Goal: Transaction & Acquisition: Download file/media

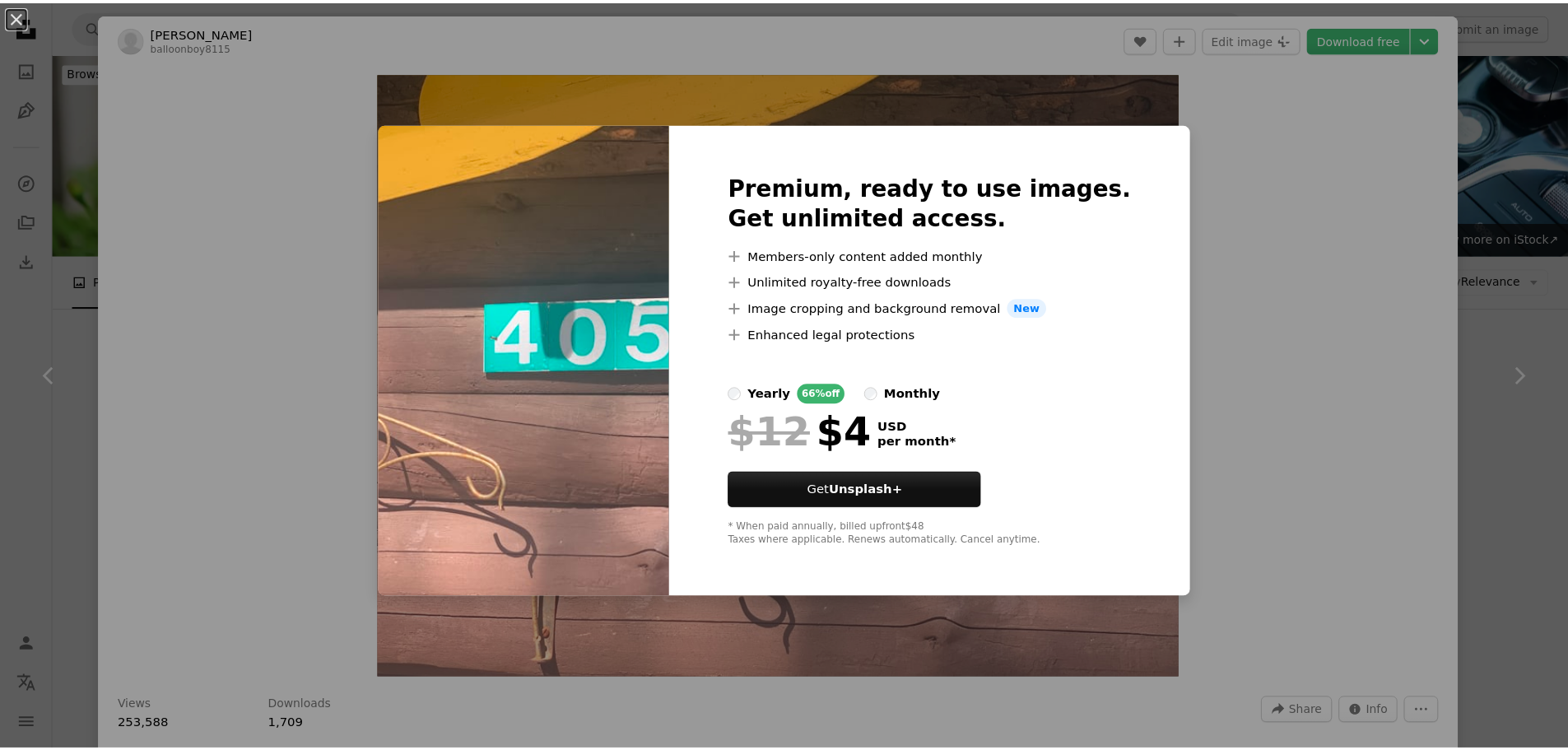
scroll to position [741, 0]
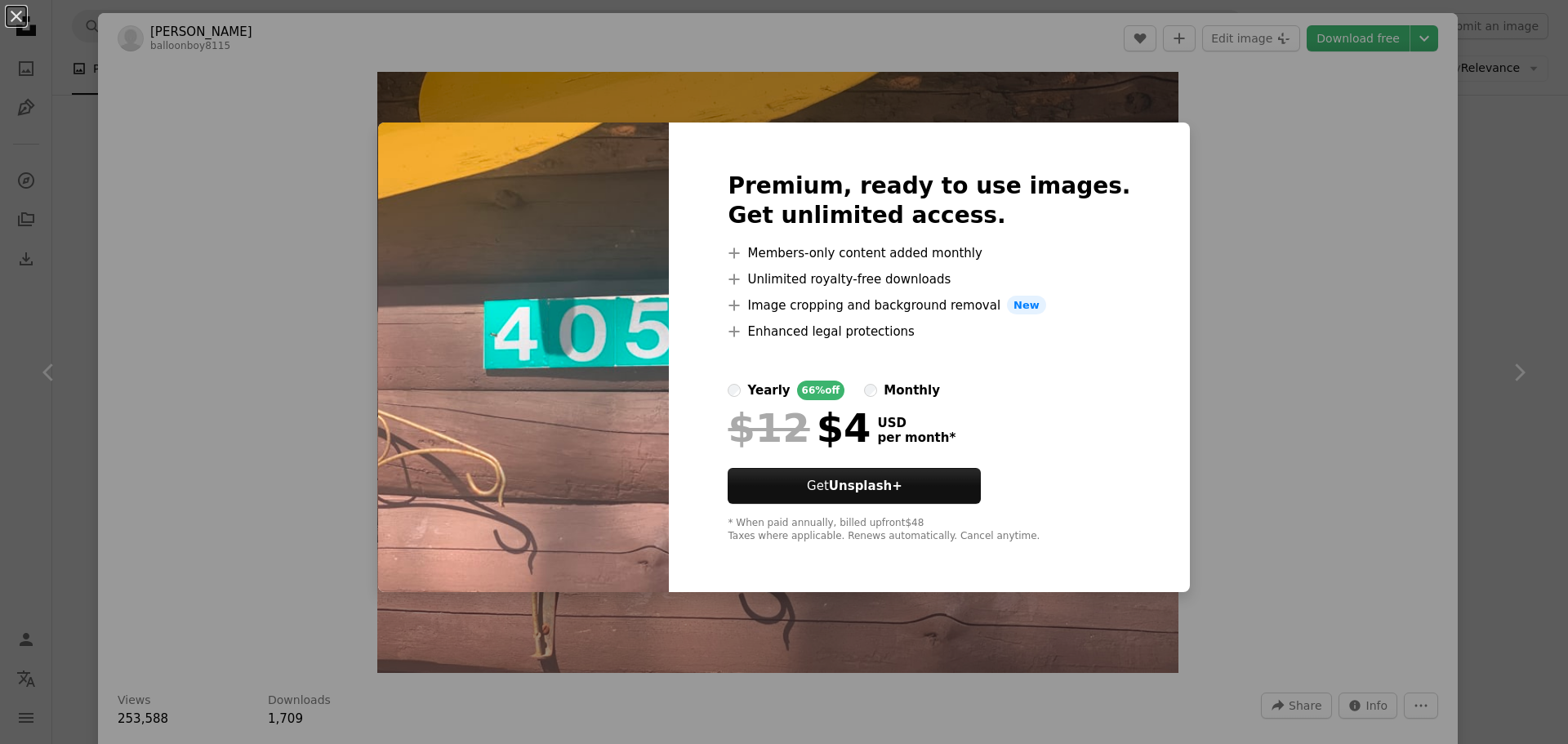
click at [1241, 196] on div "An X shape Premium, ready to use images. Get unlimited access. A plus sign Memb…" at bounding box center [784, 372] width 1568 height 744
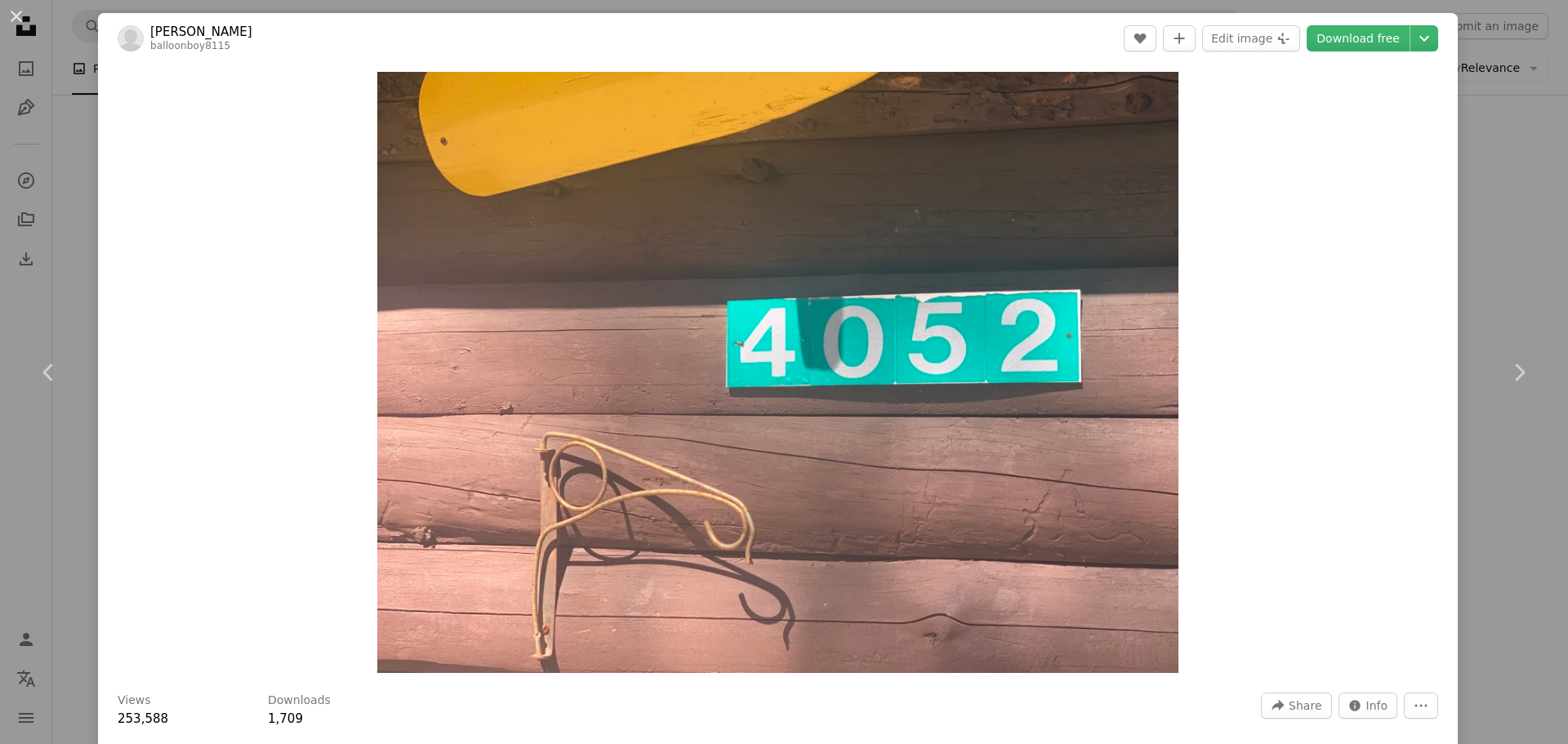
click at [1478, 139] on div "An X shape Chevron left Chevron right [PERSON_NAME] balloonboy8115 A heart A pl…" at bounding box center [784, 372] width 1568 height 744
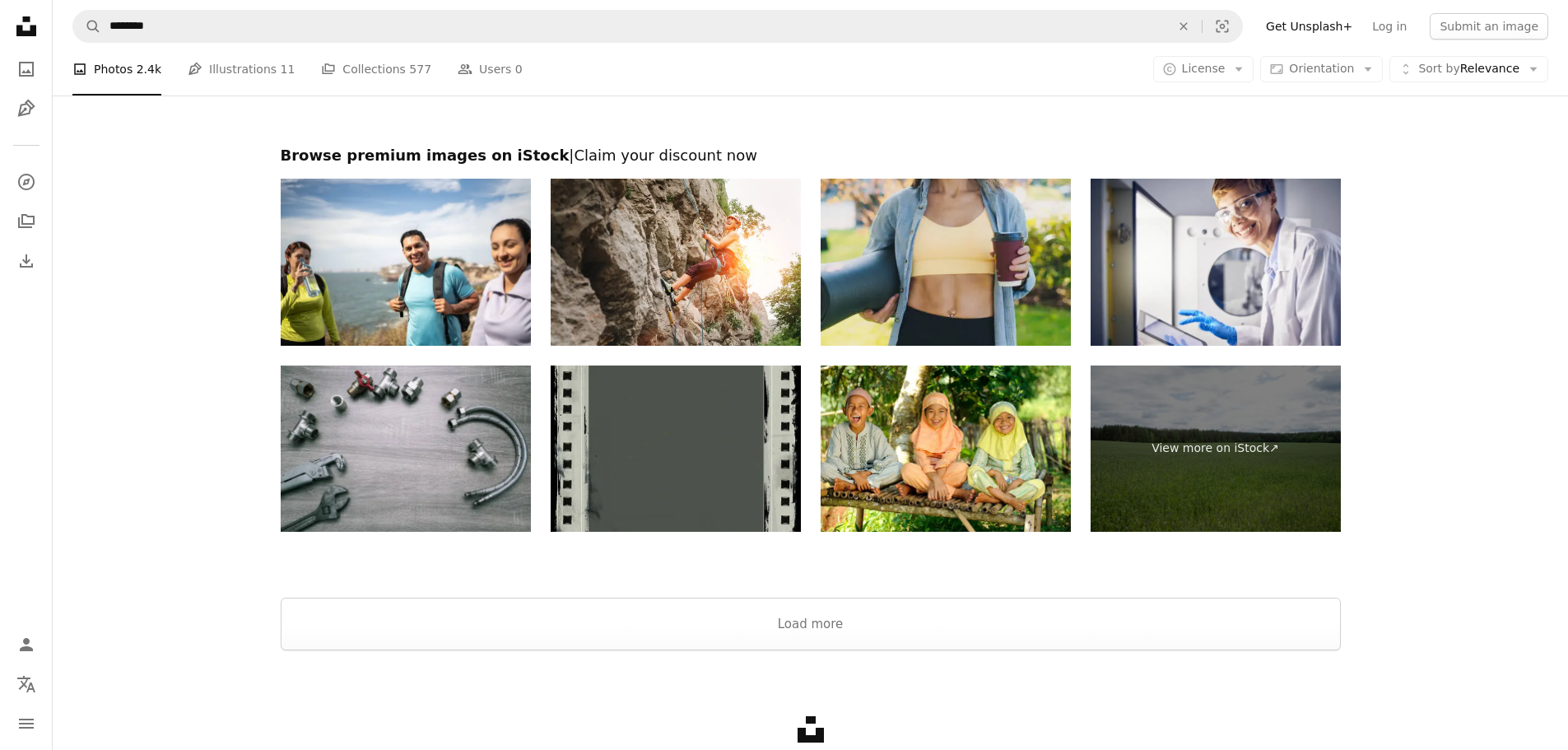
scroll to position [3211, 0]
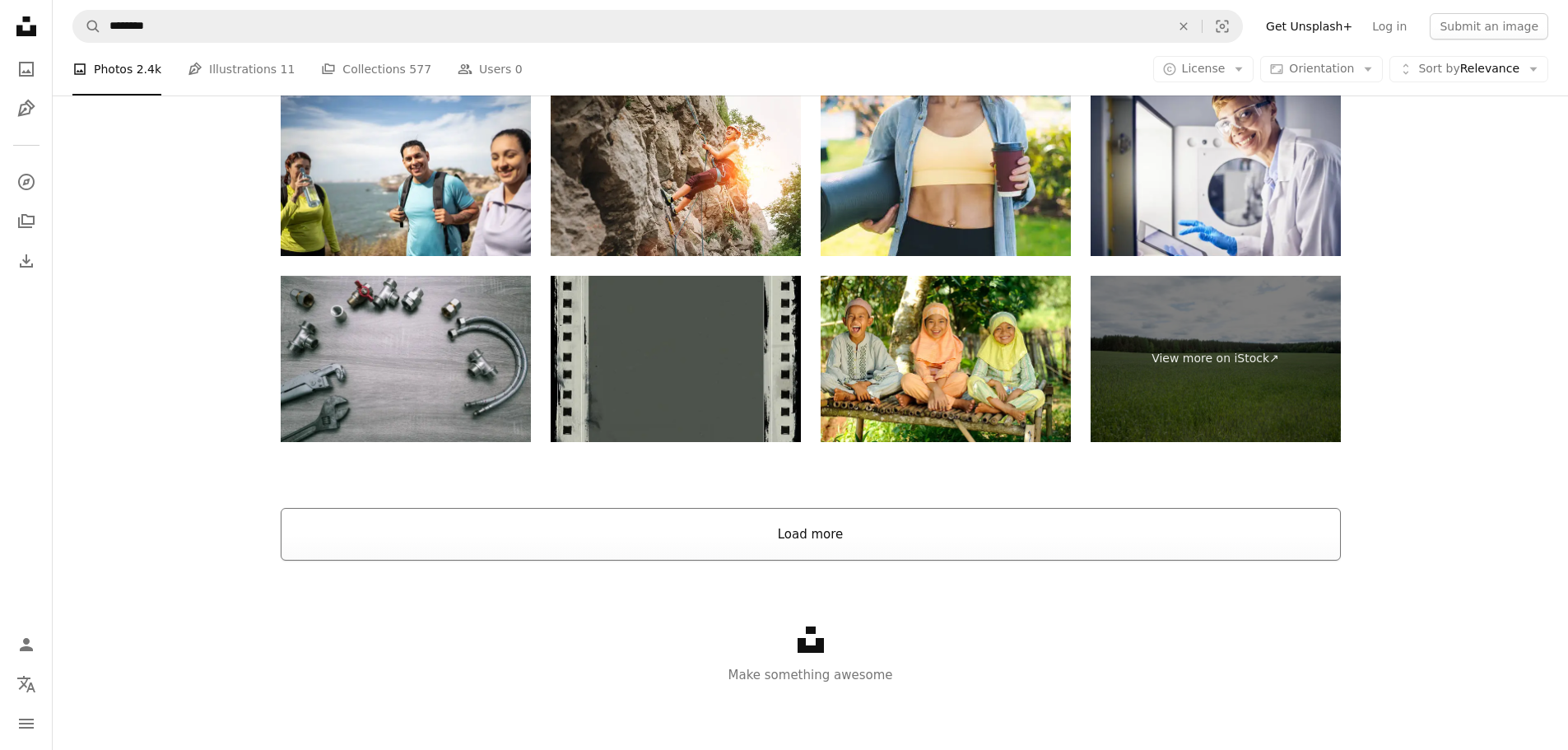
click at [817, 556] on button "Load more" at bounding box center [810, 535] width 1061 height 52
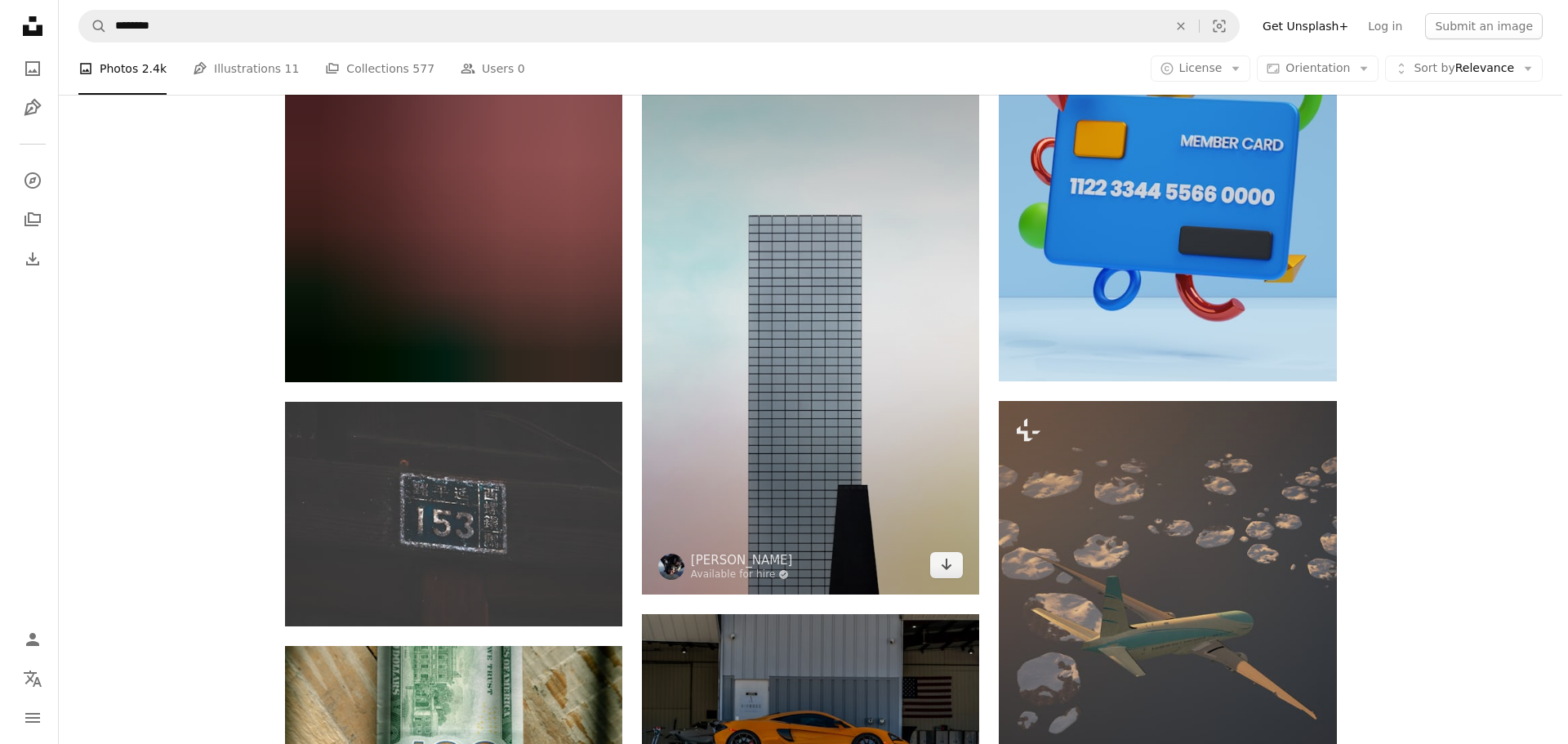
scroll to position [8728, 0]
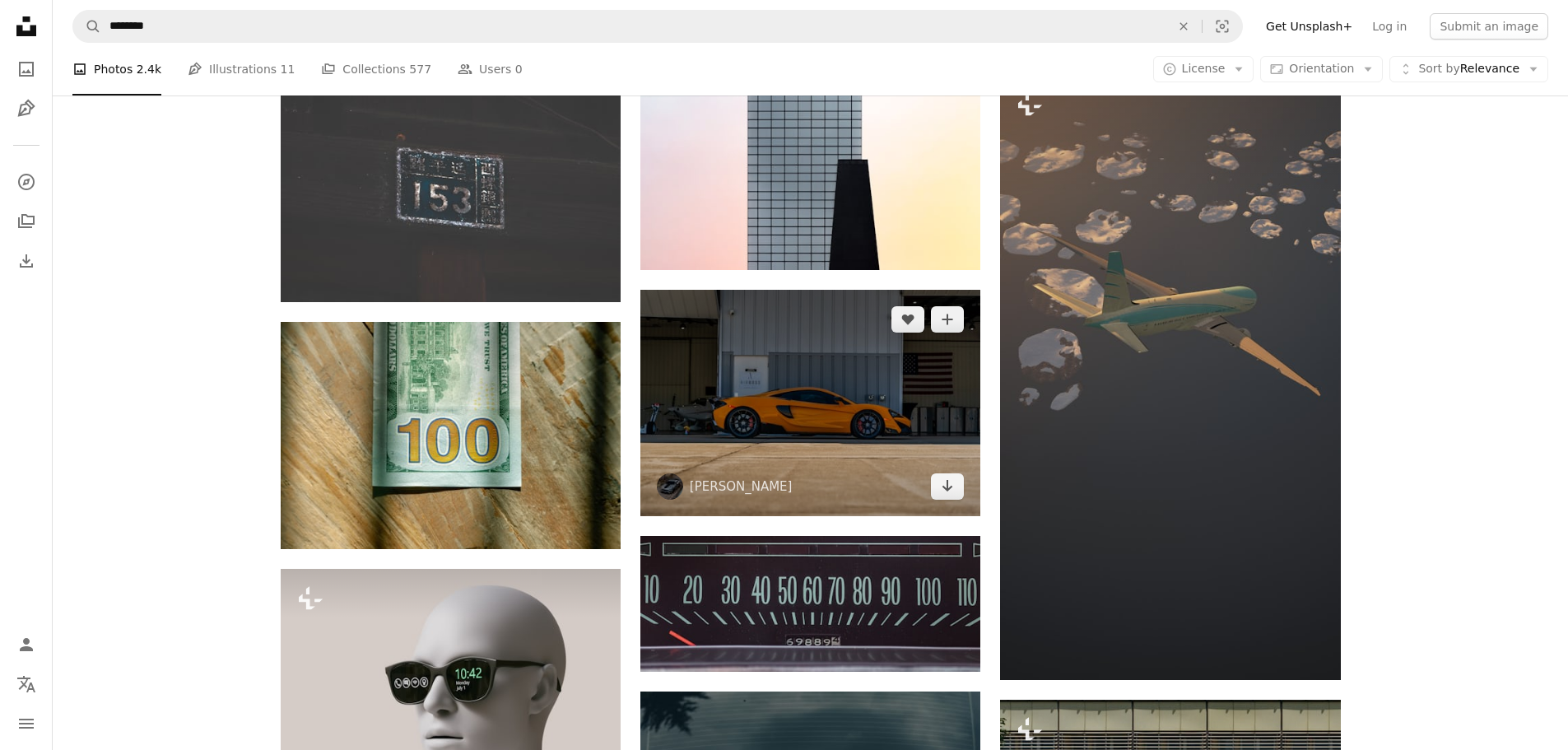
click at [796, 442] on img at bounding box center [810, 403] width 340 height 226
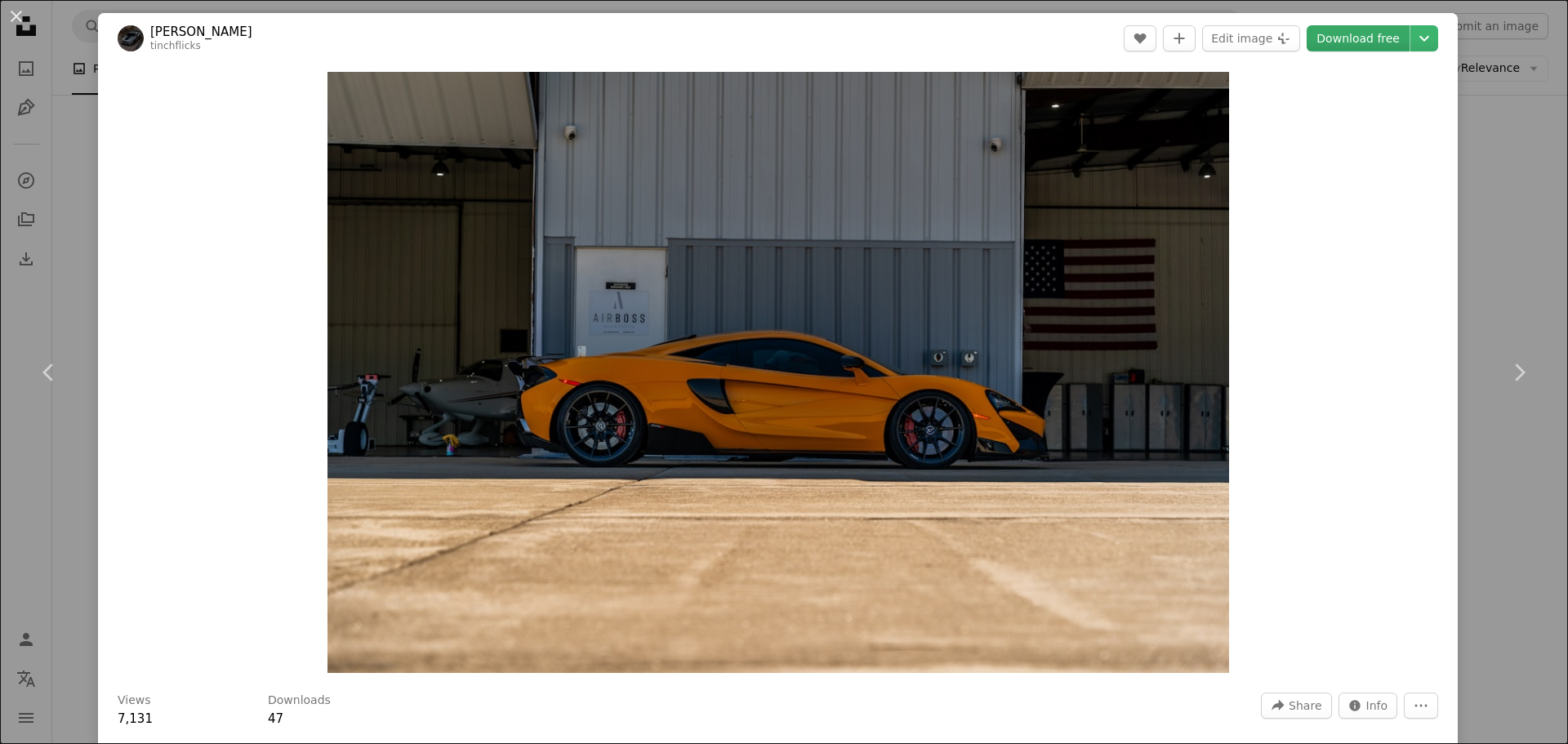
click at [1324, 41] on link "Download free" at bounding box center [1358, 38] width 103 height 26
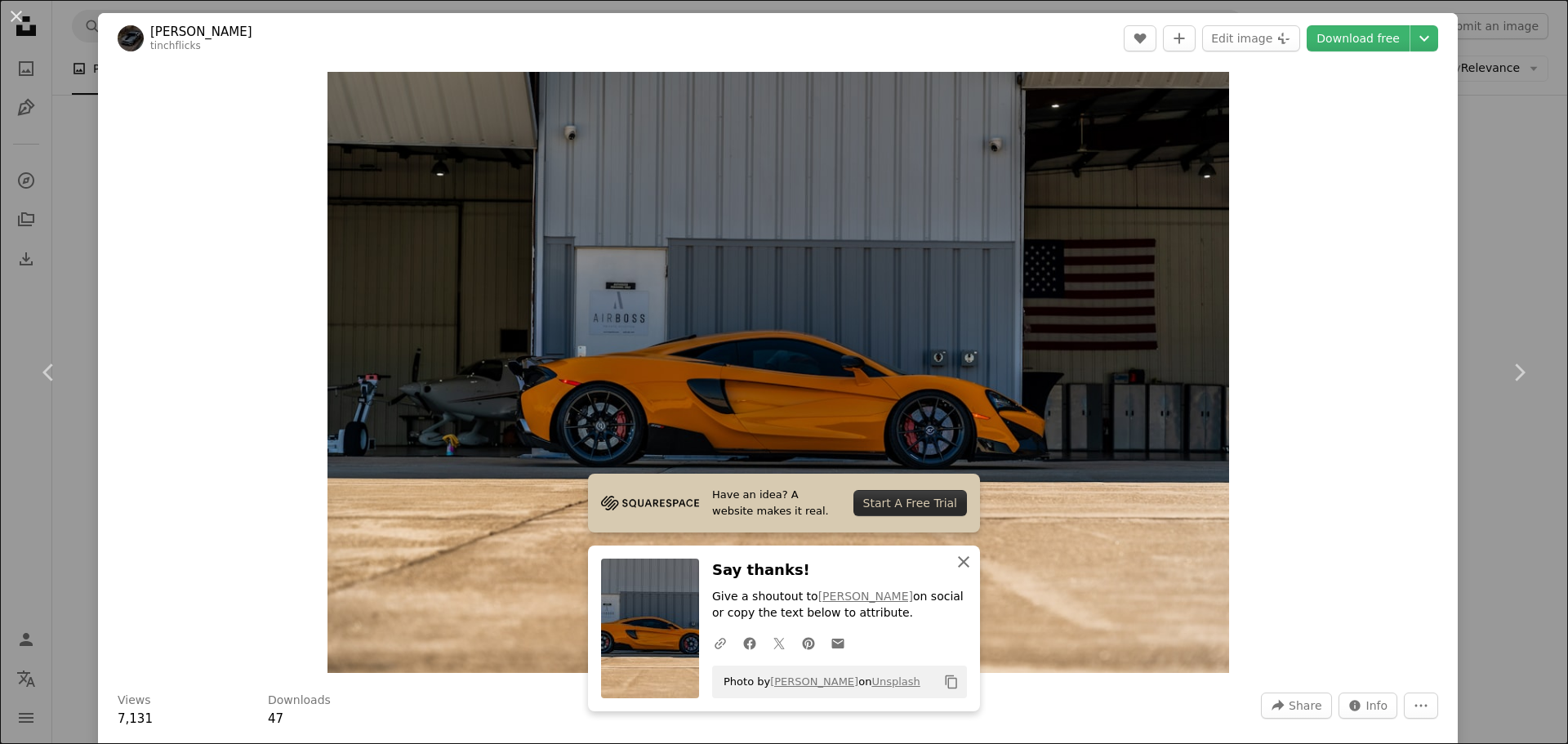
click at [962, 569] on icon "An X shape" at bounding box center [964, 562] width 19 height 19
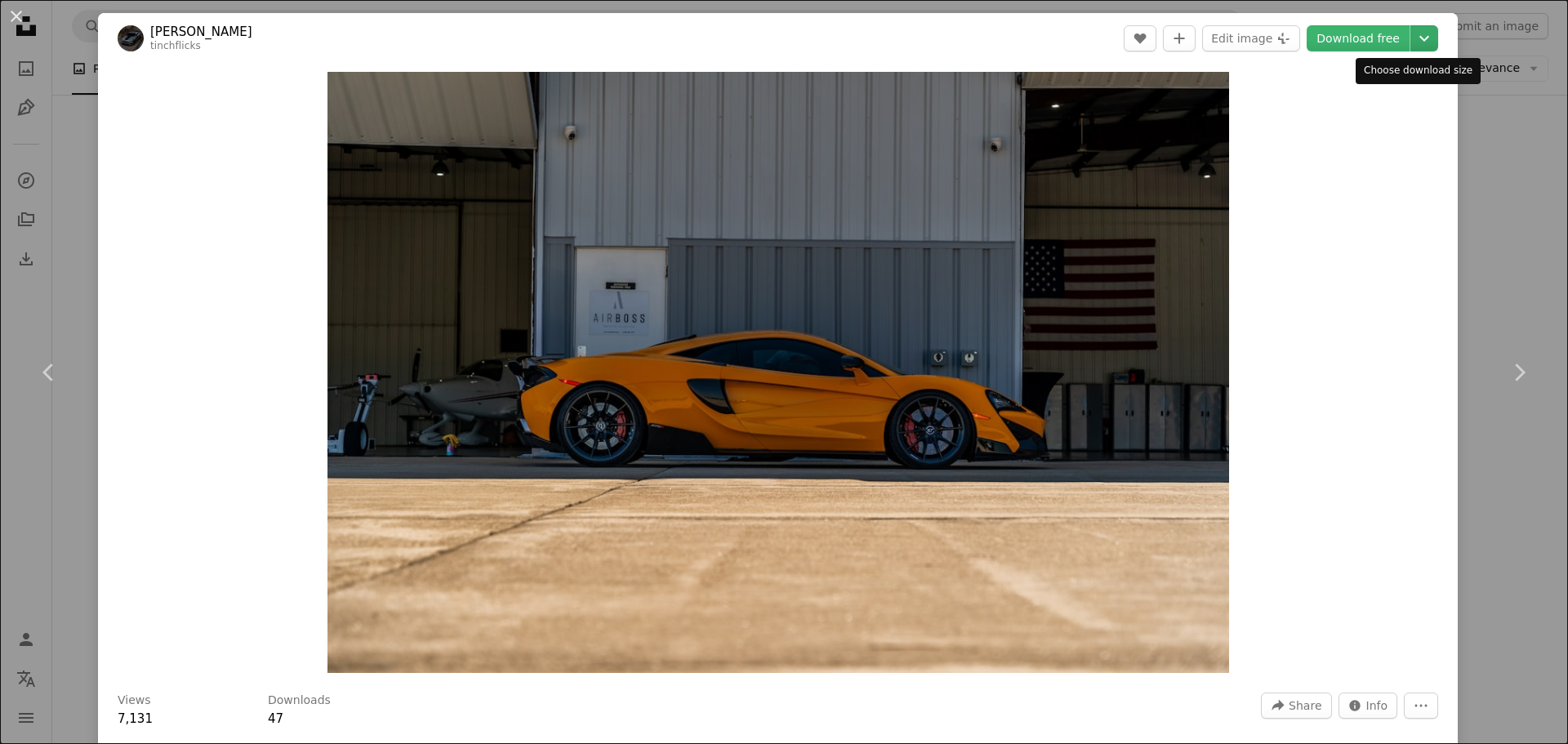
click at [1418, 37] on icon "Chevron down" at bounding box center [1424, 38] width 26 height 19
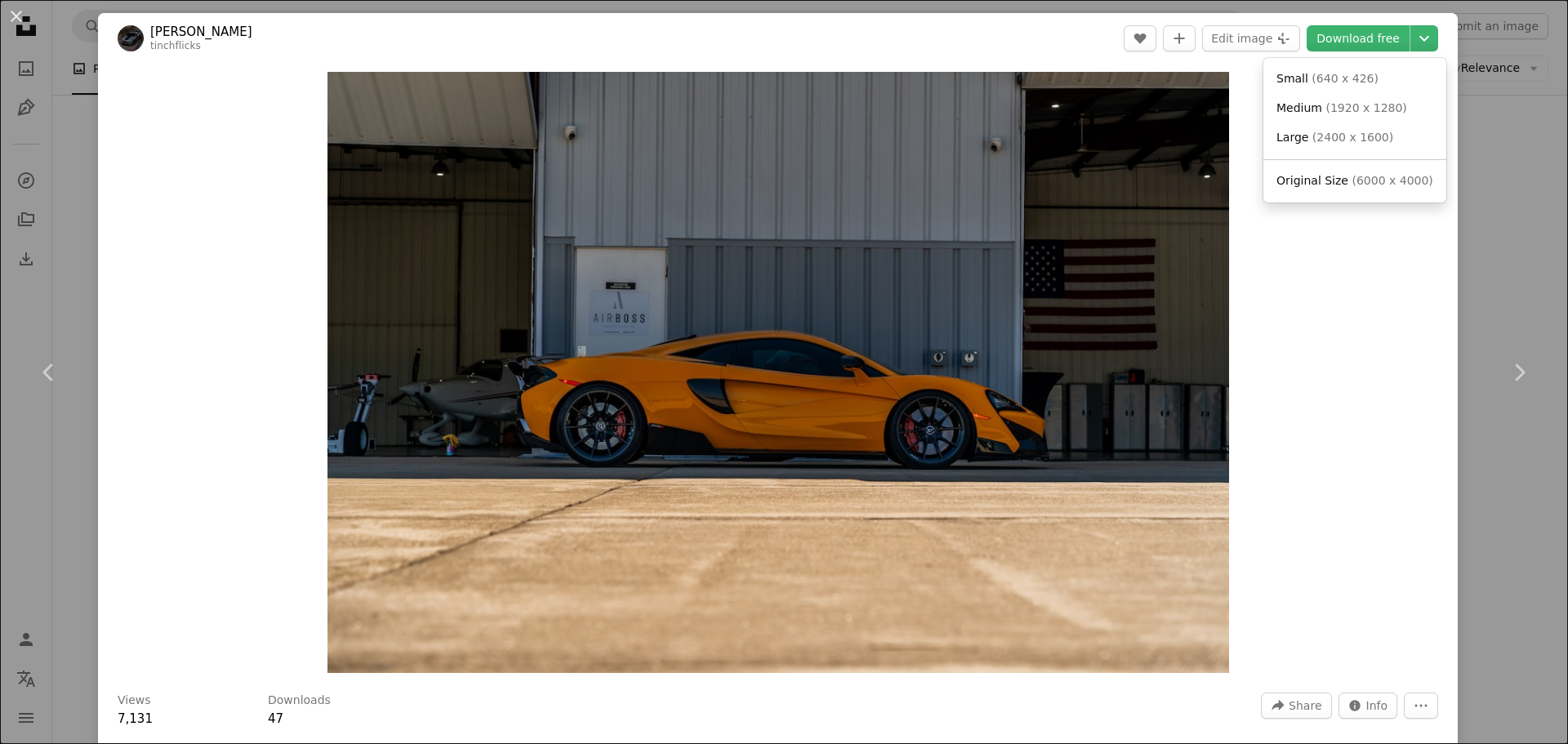
click at [1368, 321] on dialog "An X shape Chevron left Chevron right [PERSON_NAME] tinchflicks A heart A plus …" at bounding box center [784, 372] width 1568 height 744
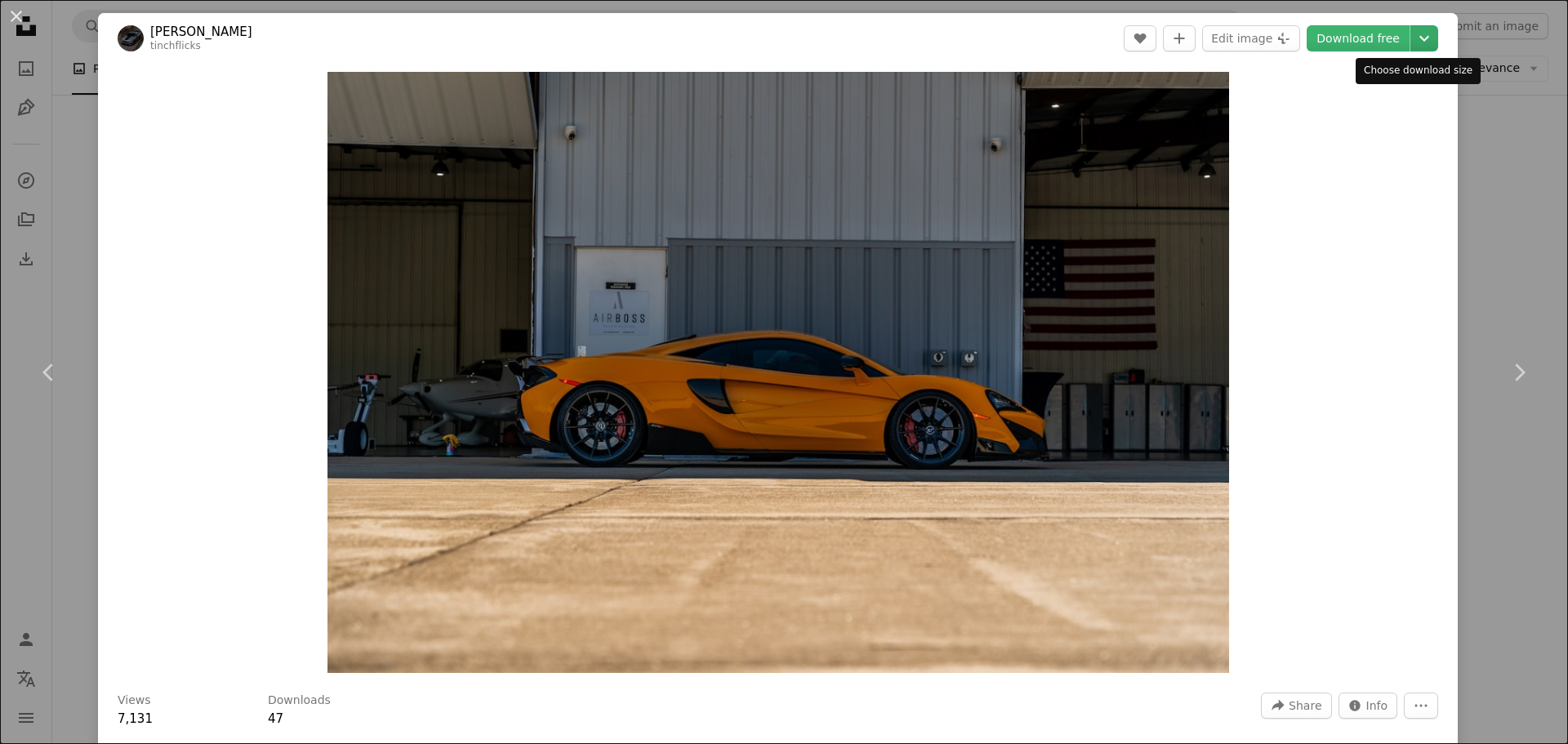
click at [1422, 47] on icon "Chevron down" at bounding box center [1424, 38] width 26 height 19
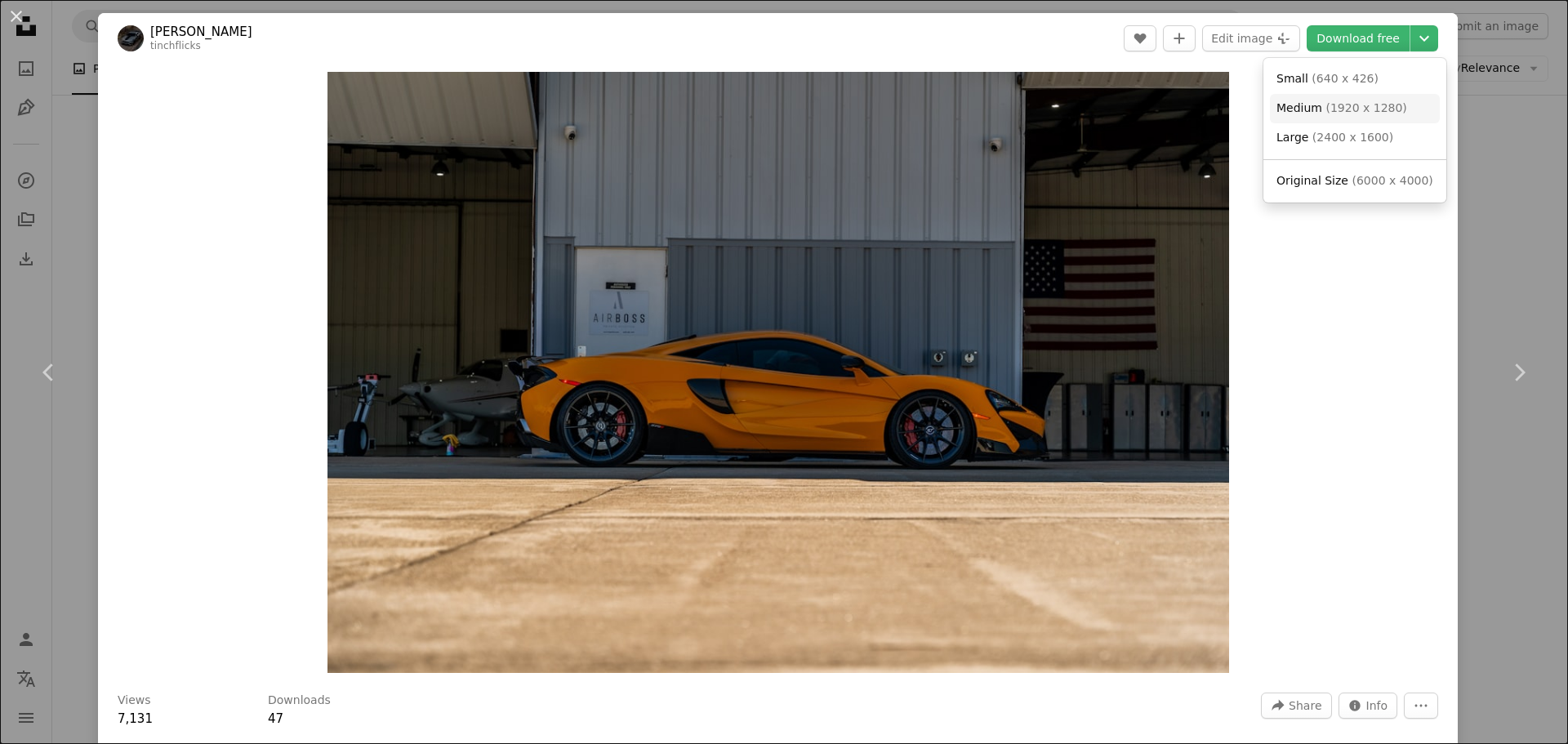
click at [1343, 115] on span "( 1920 x 1280 )" at bounding box center [1366, 108] width 81 height 13
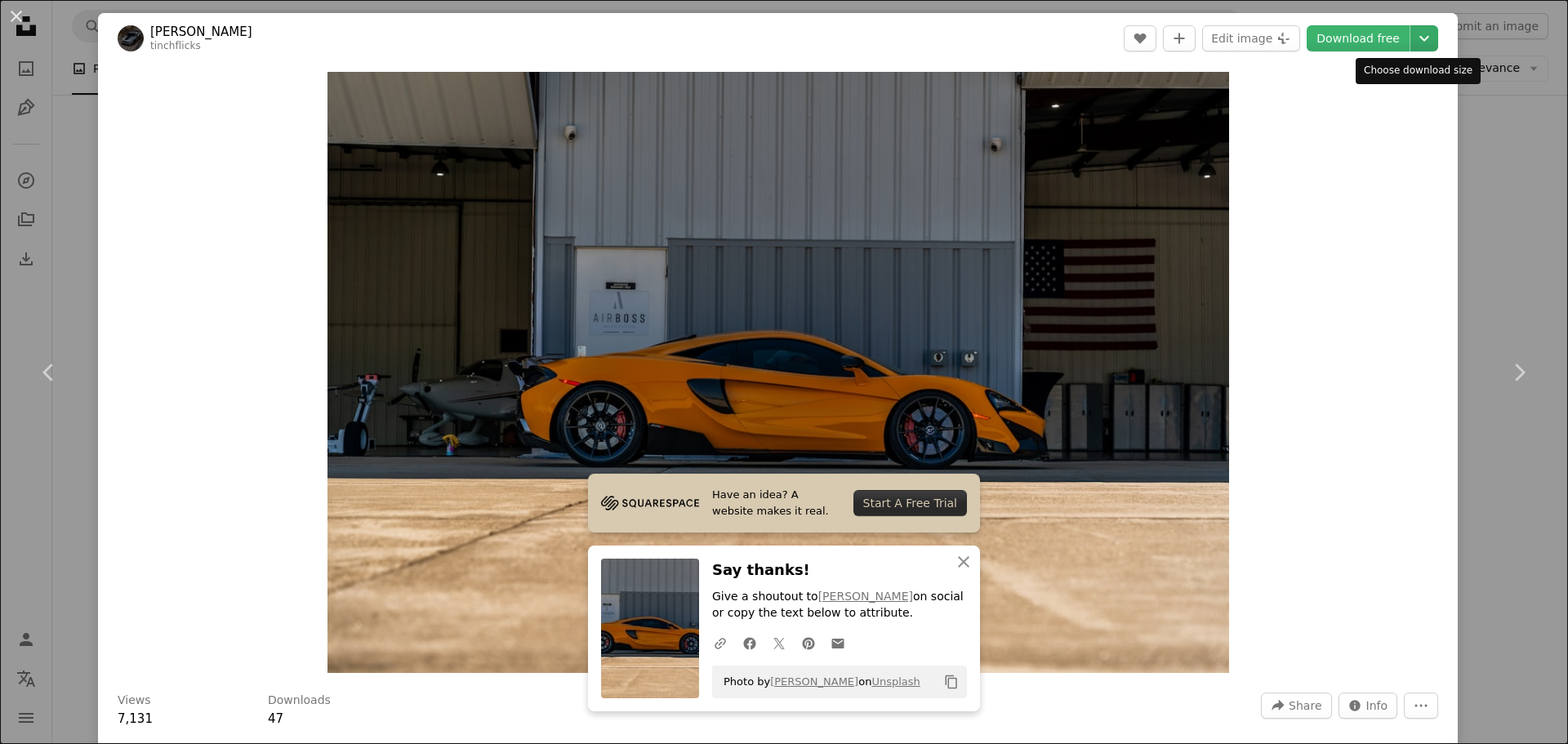
click at [1416, 47] on icon "Chevron down" at bounding box center [1424, 38] width 26 height 19
